Goal: Transaction & Acquisition: Download file/media

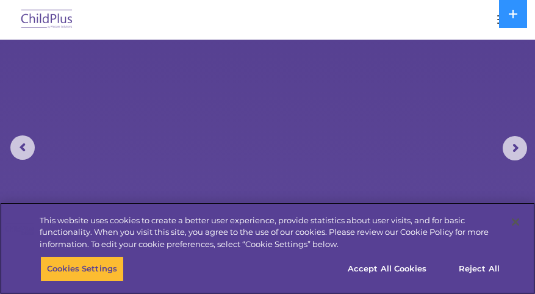
select select "MEDIUM"
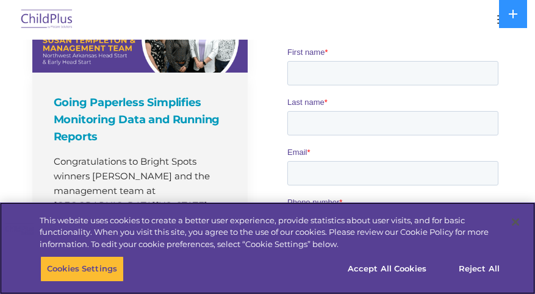
scroll to position [828, 0]
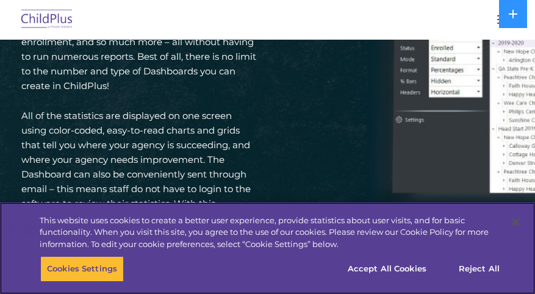
scroll to position [2047, 0]
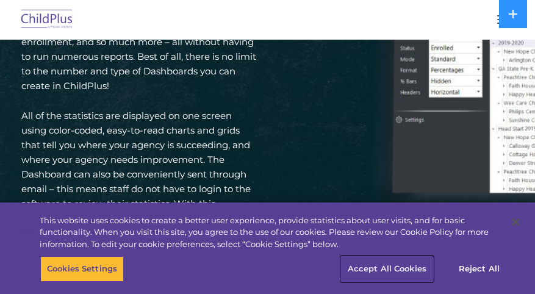
click at [406, 266] on button "Accept All Cookies" at bounding box center [387, 269] width 92 height 26
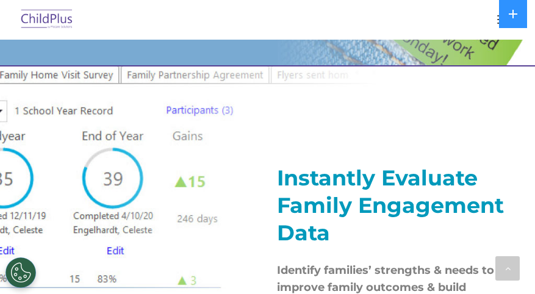
scroll to position [1359, 0]
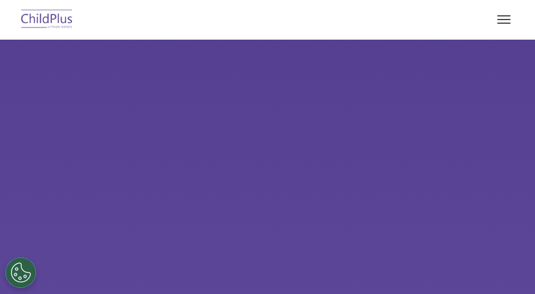
type input ""
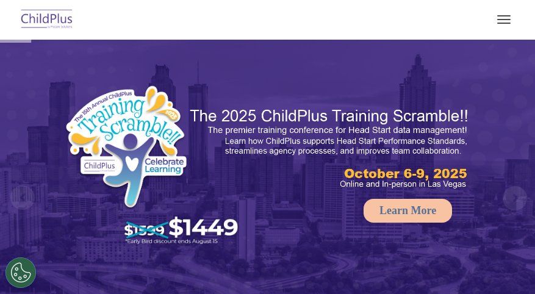
select select "MEDIUM"
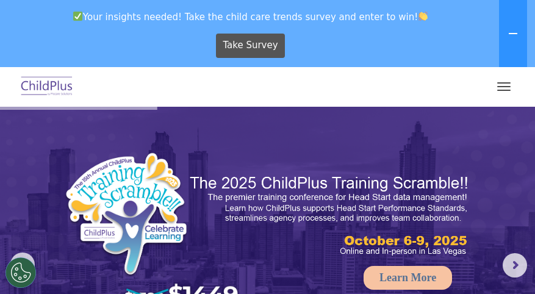
click at [499, 87] on button "button" at bounding box center [504, 87] width 26 height 20
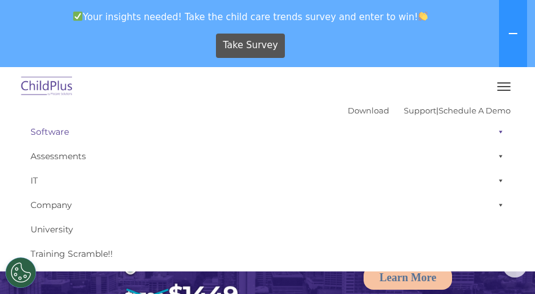
click at [55, 130] on link "Software" at bounding box center [267, 132] width 486 height 24
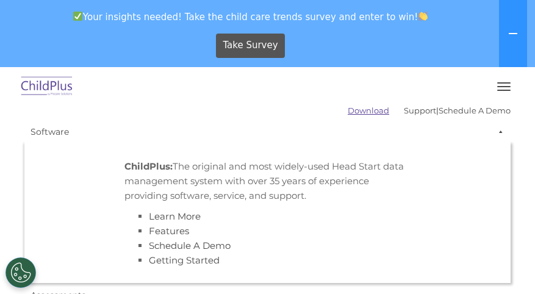
click at [348, 109] on link "Download" at bounding box center [368, 111] width 41 height 10
